Goal: Information Seeking & Learning: Learn about a topic

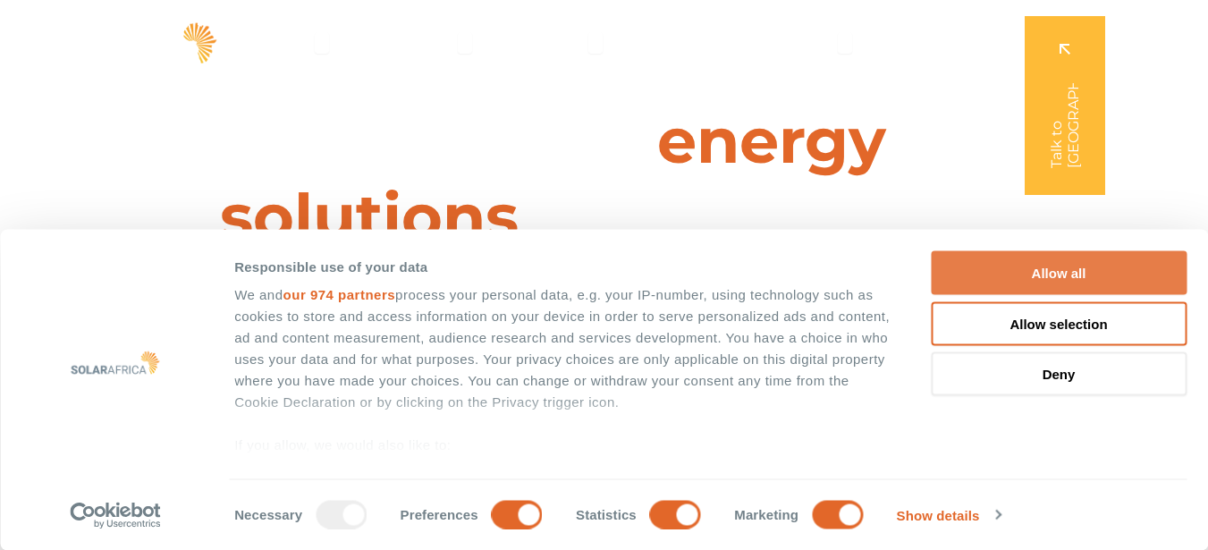
click at [1075, 269] on button "Allow all" at bounding box center [1059, 273] width 256 height 44
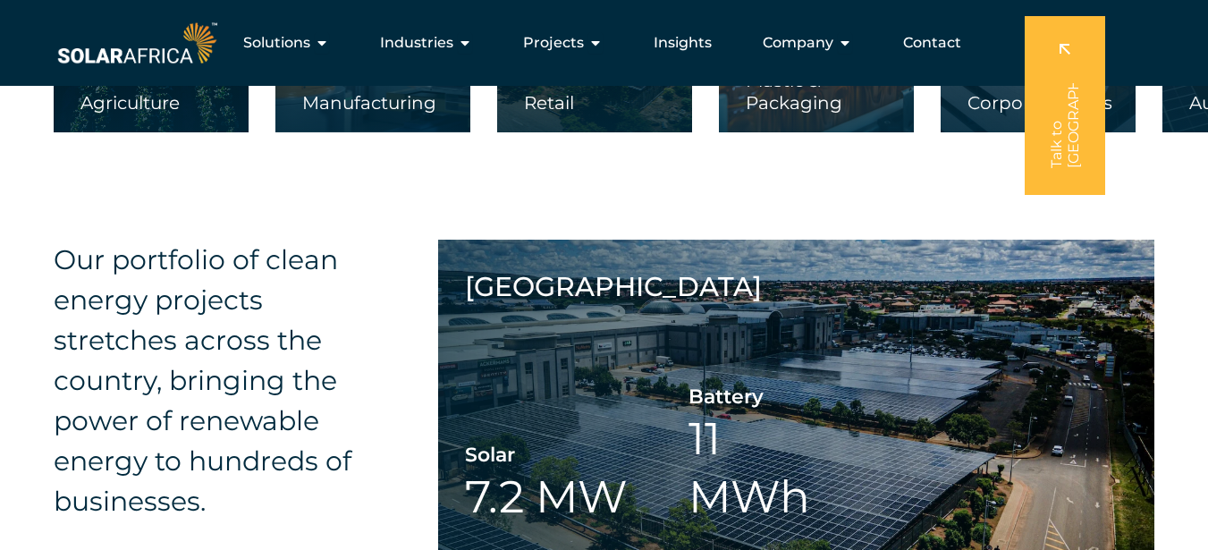
scroll to position [2712, 0]
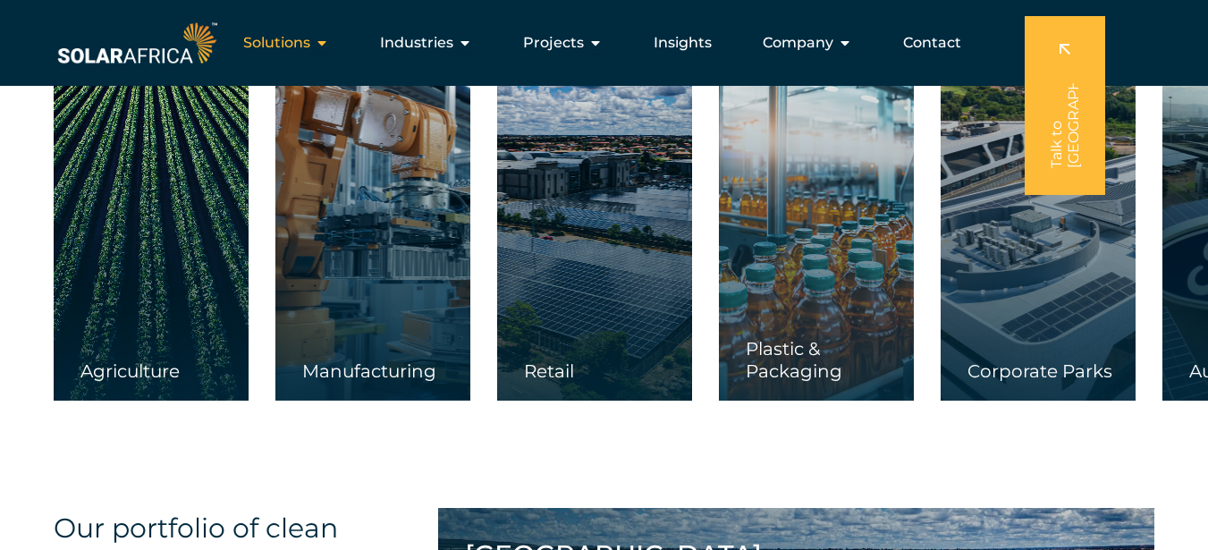
click at [328, 38] on icon "Menu" at bounding box center [322, 43] width 14 height 14
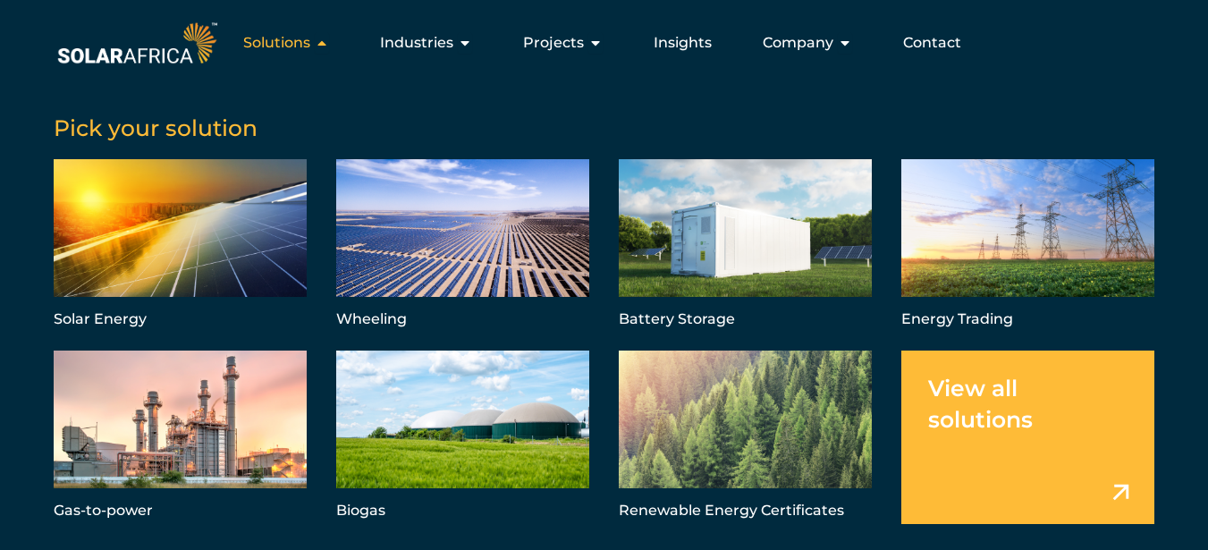
click at [328, 38] on icon "Menu" at bounding box center [322, 43] width 14 height 14
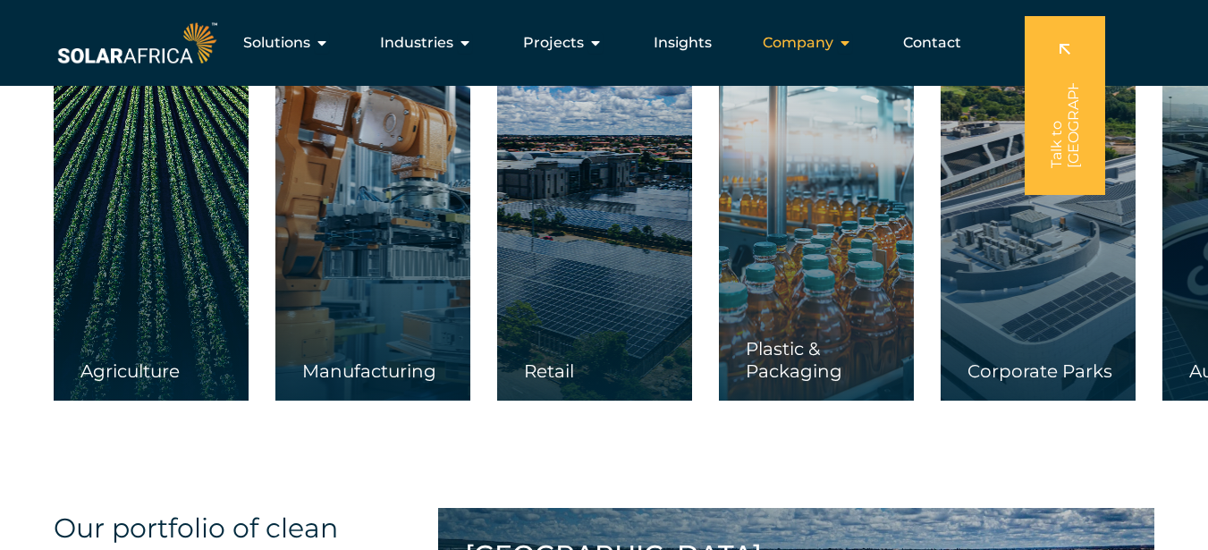
click at [847, 46] on icon "Menu" at bounding box center [845, 43] width 14 height 14
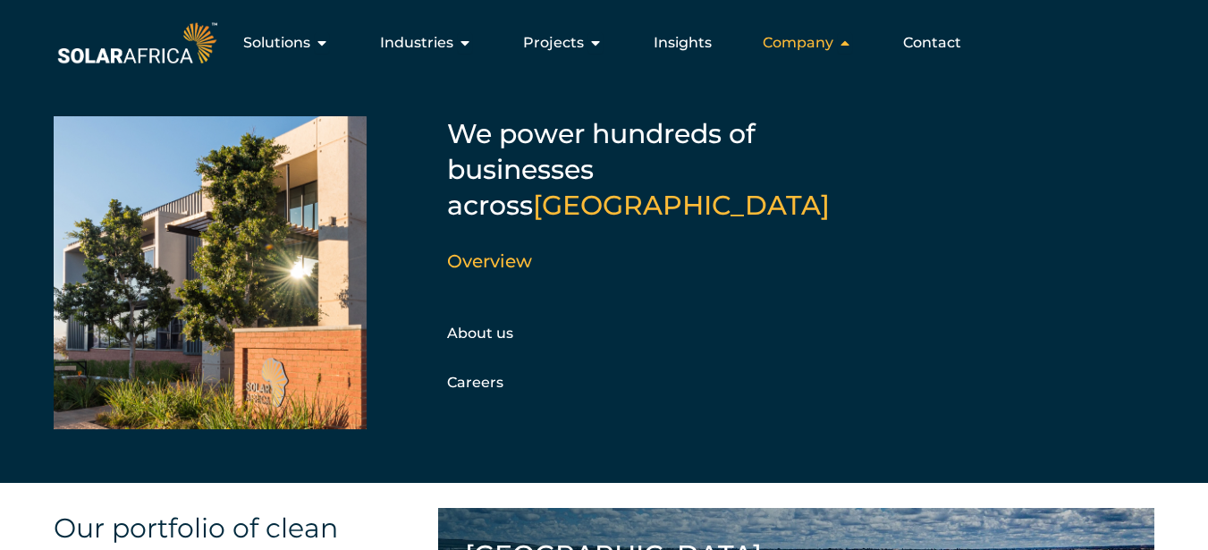
click at [847, 46] on icon "Menu" at bounding box center [845, 43] width 14 height 14
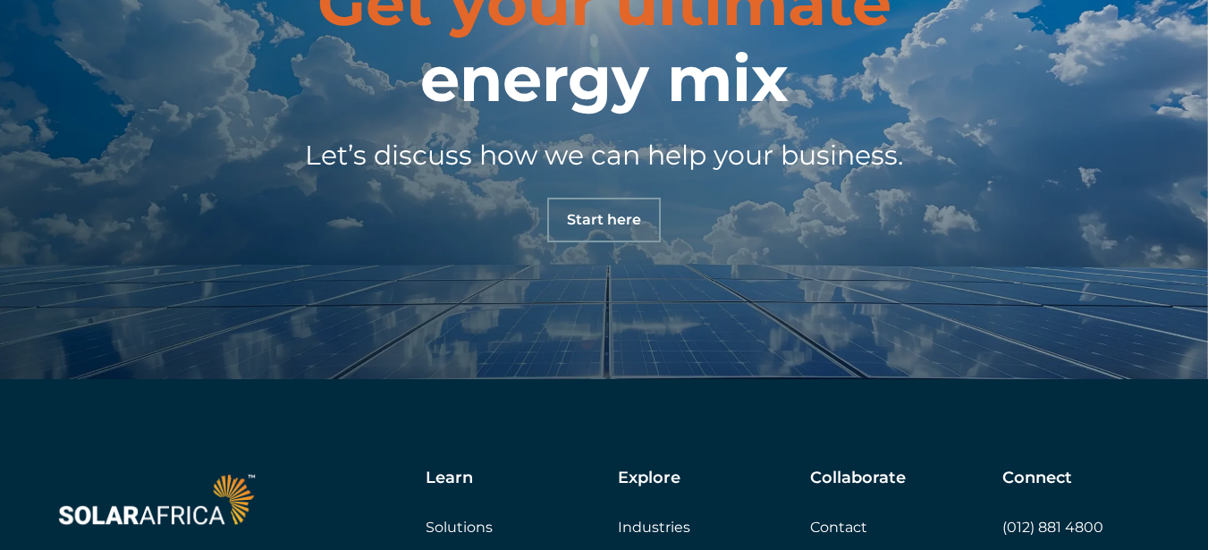
scroll to position [6019, 0]
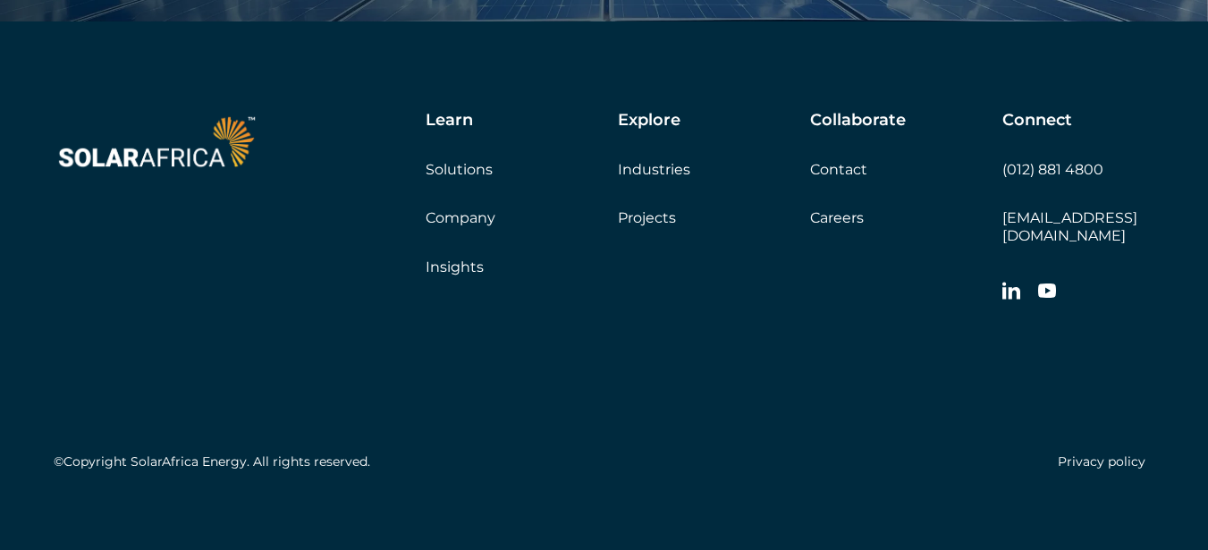
click at [462, 173] on link "Solutions" at bounding box center [459, 169] width 67 height 17
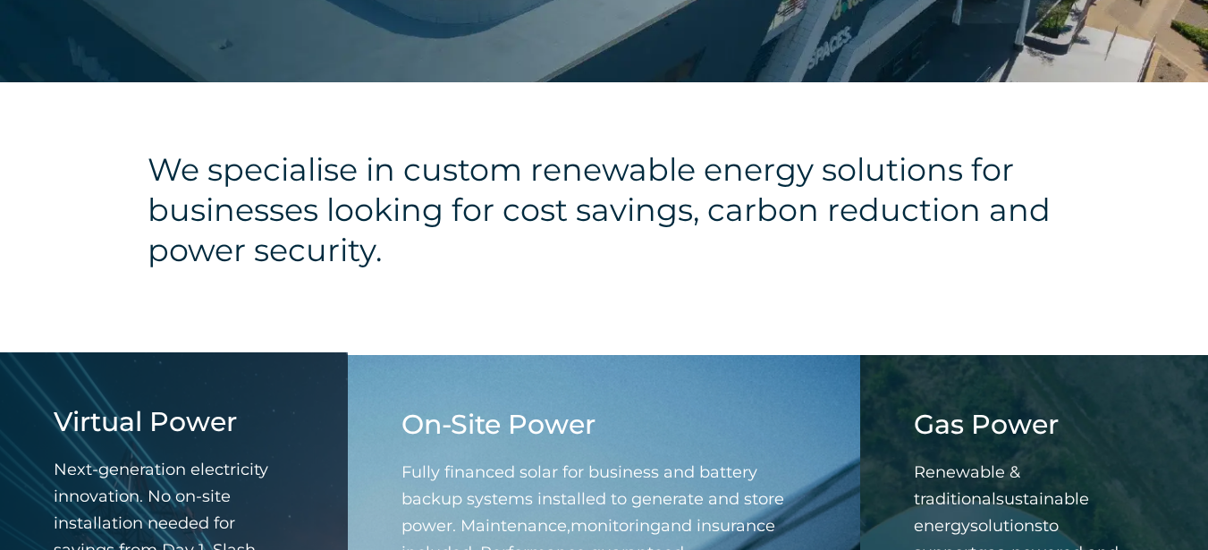
scroll to position [805, 0]
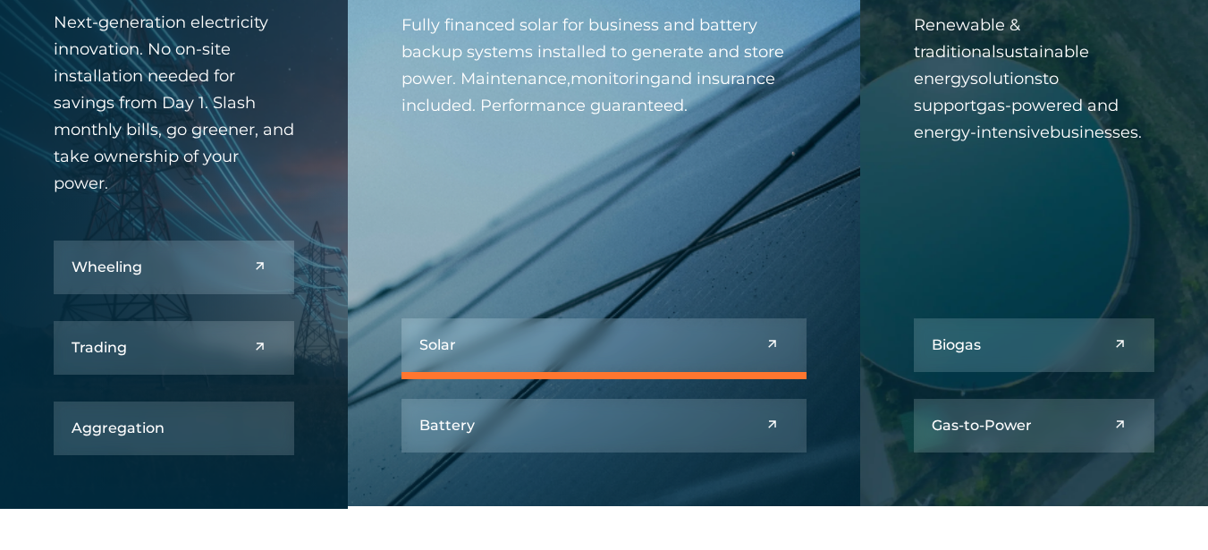
click at [527, 344] on link at bounding box center [603, 345] width 405 height 54
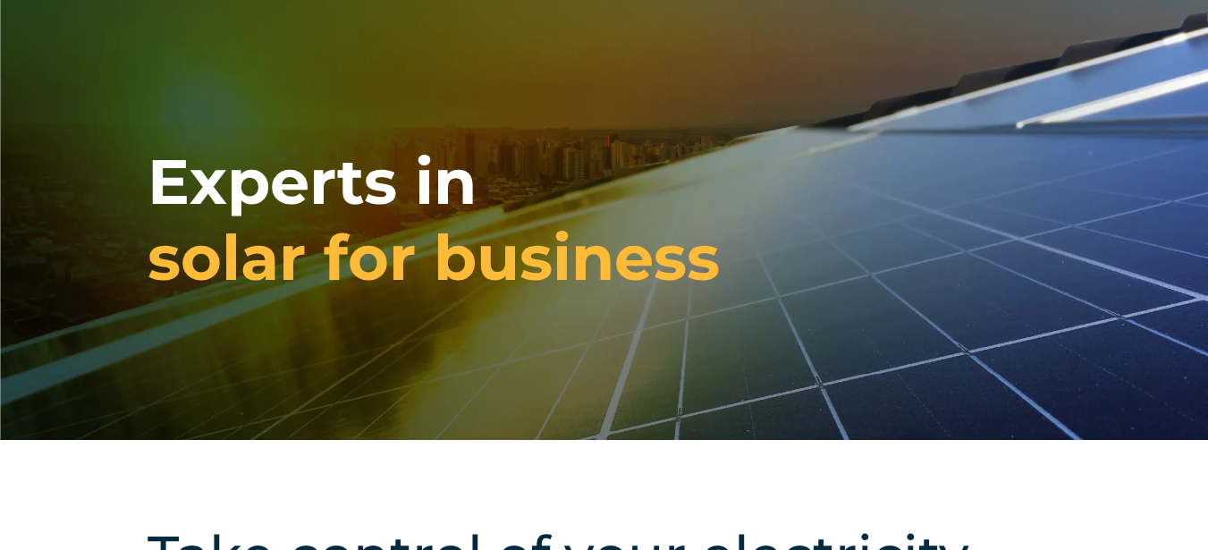
scroll to position [894, 0]
